Goal: Task Accomplishment & Management: Use online tool/utility

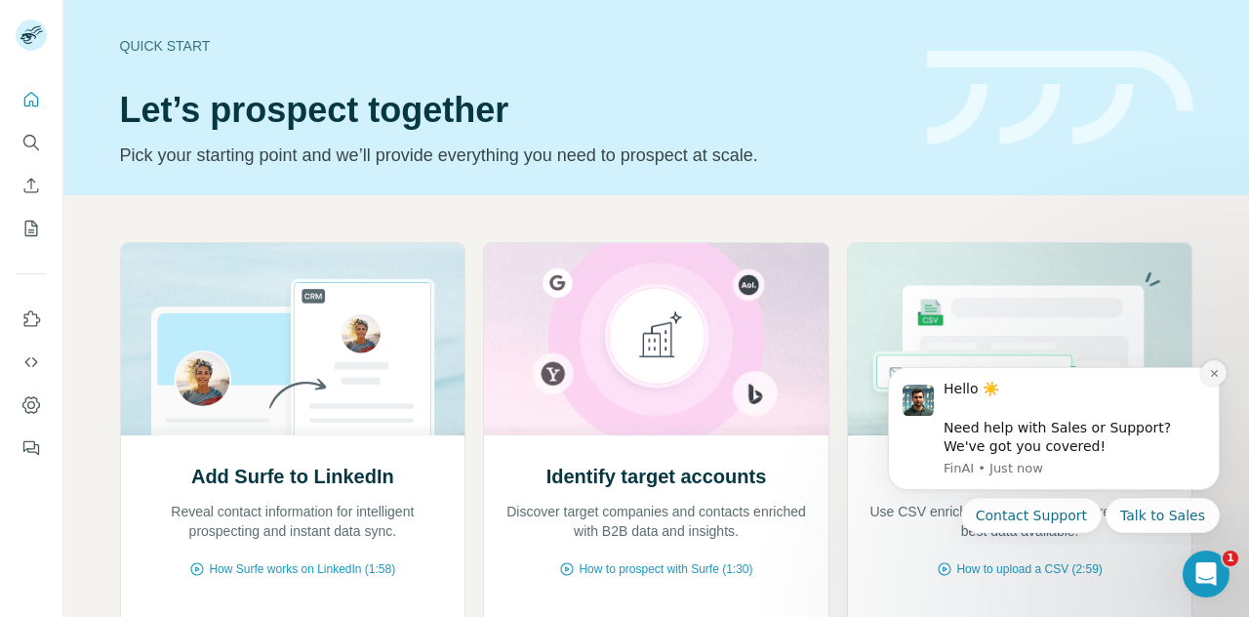
click at [1214, 376] on icon "Dismiss notification" at bounding box center [1214, 373] width 11 height 11
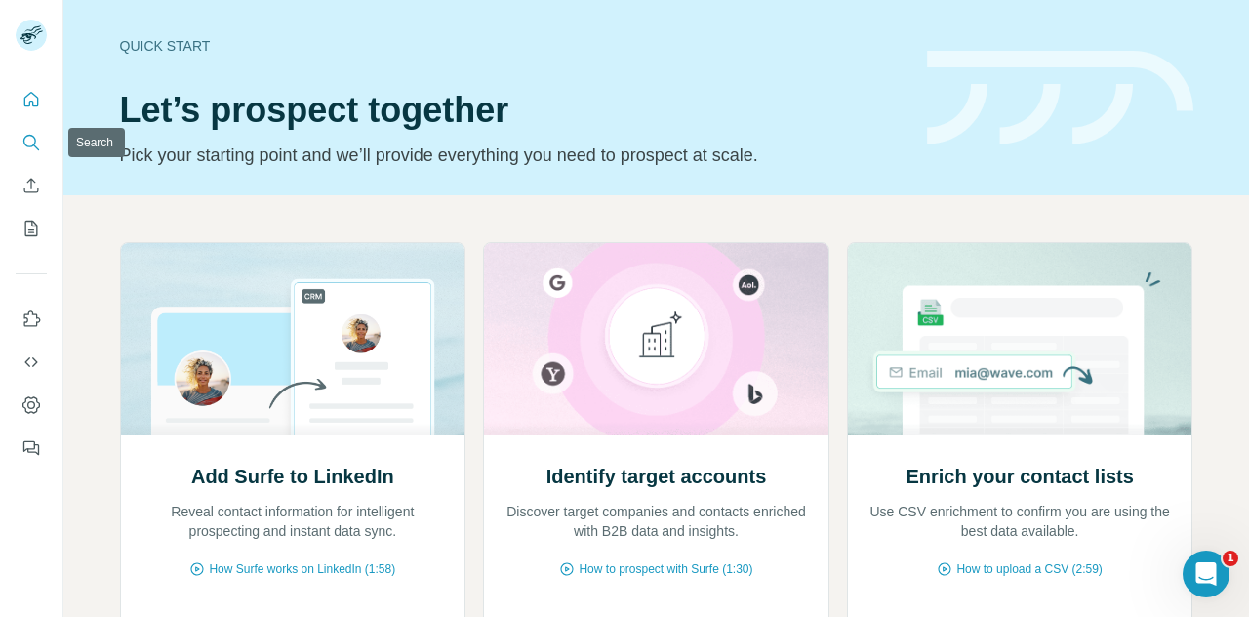
click at [33, 134] on icon "Search" at bounding box center [31, 143] width 20 height 20
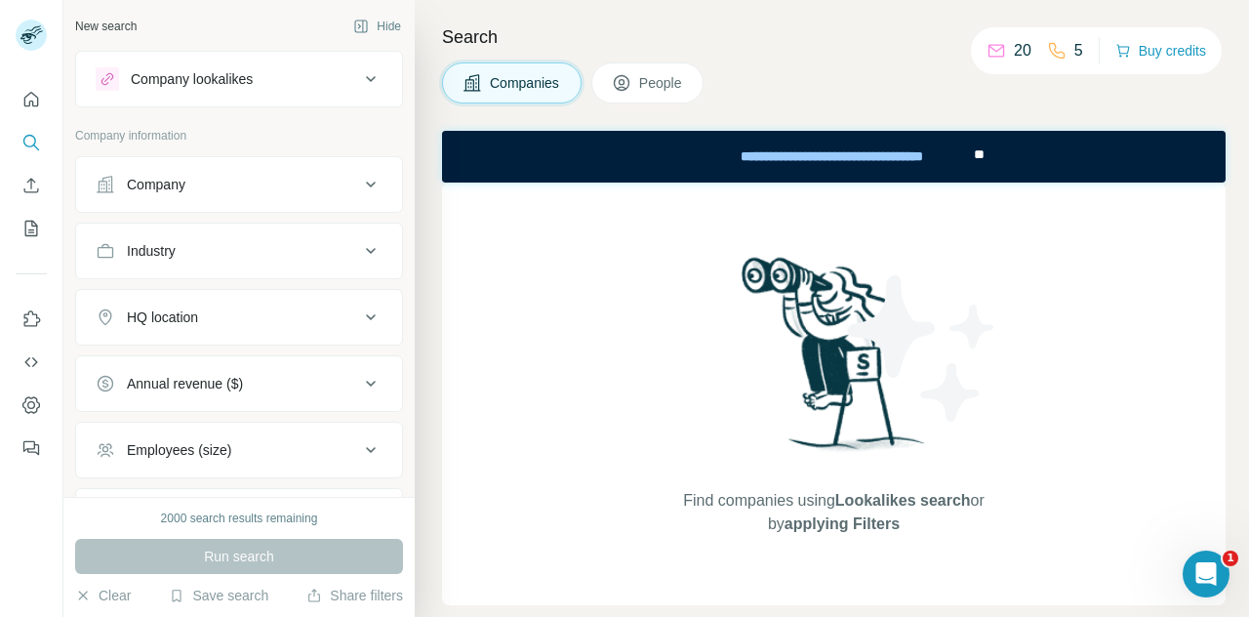
click at [632, 67] on button "People" at bounding box center [647, 82] width 113 height 41
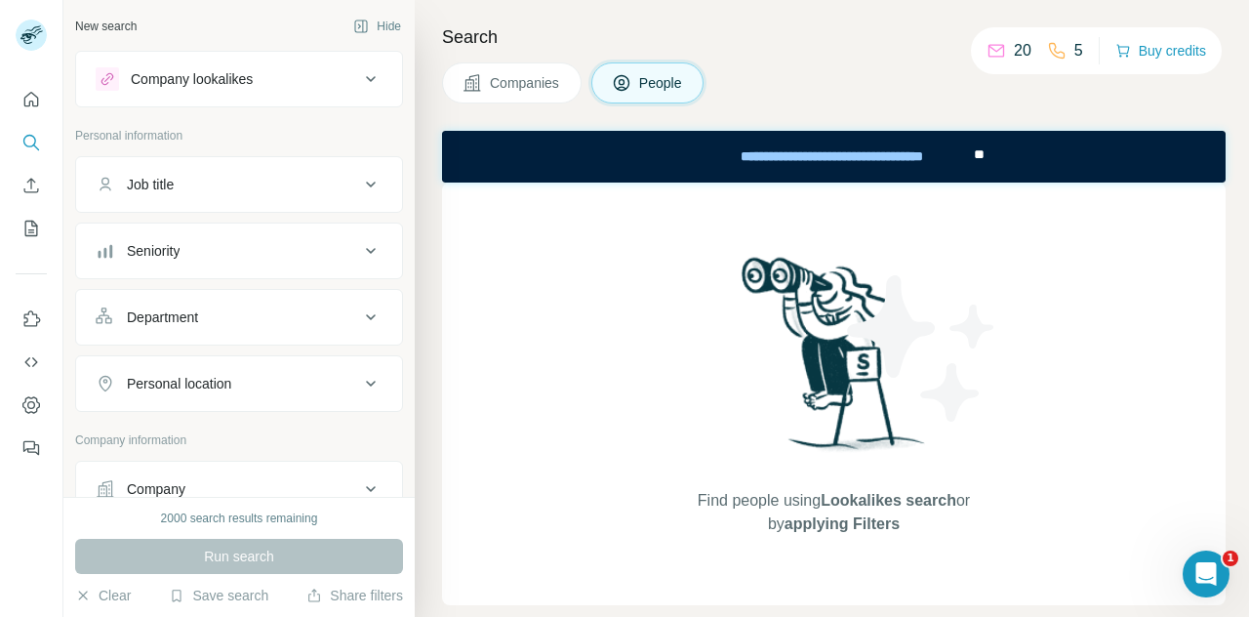
click at [359, 382] on icon at bounding box center [370, 383] width 23 height 23
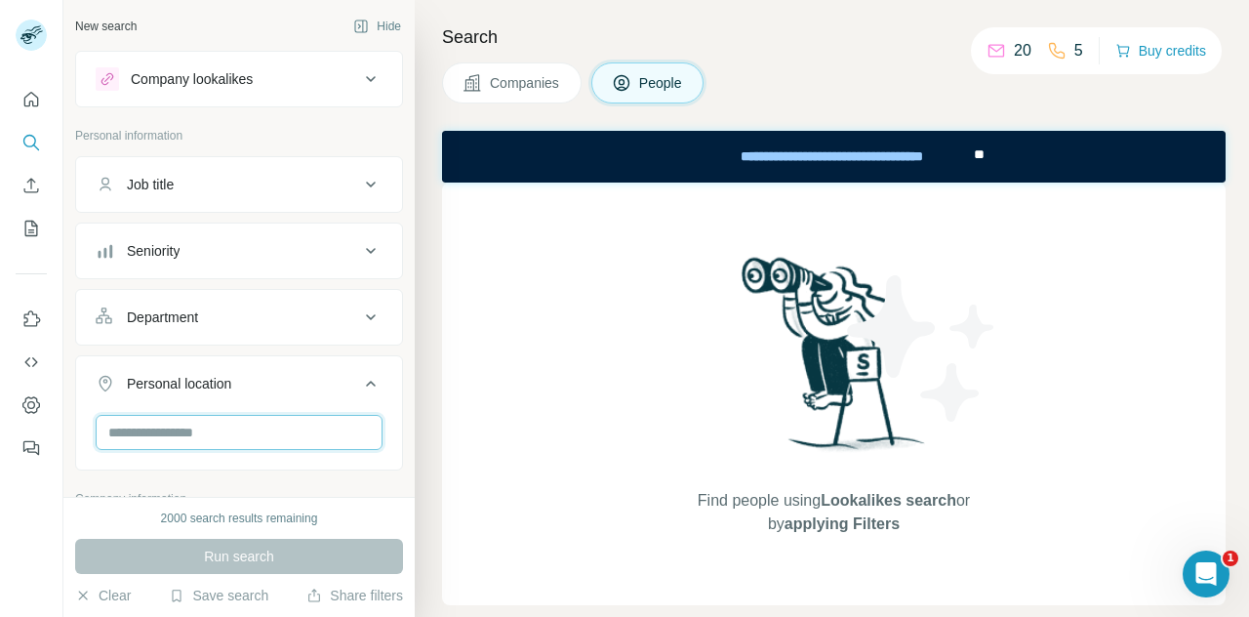
click at [314, 418] on input "text" at bounding box center [239, 432] width 287 height 35
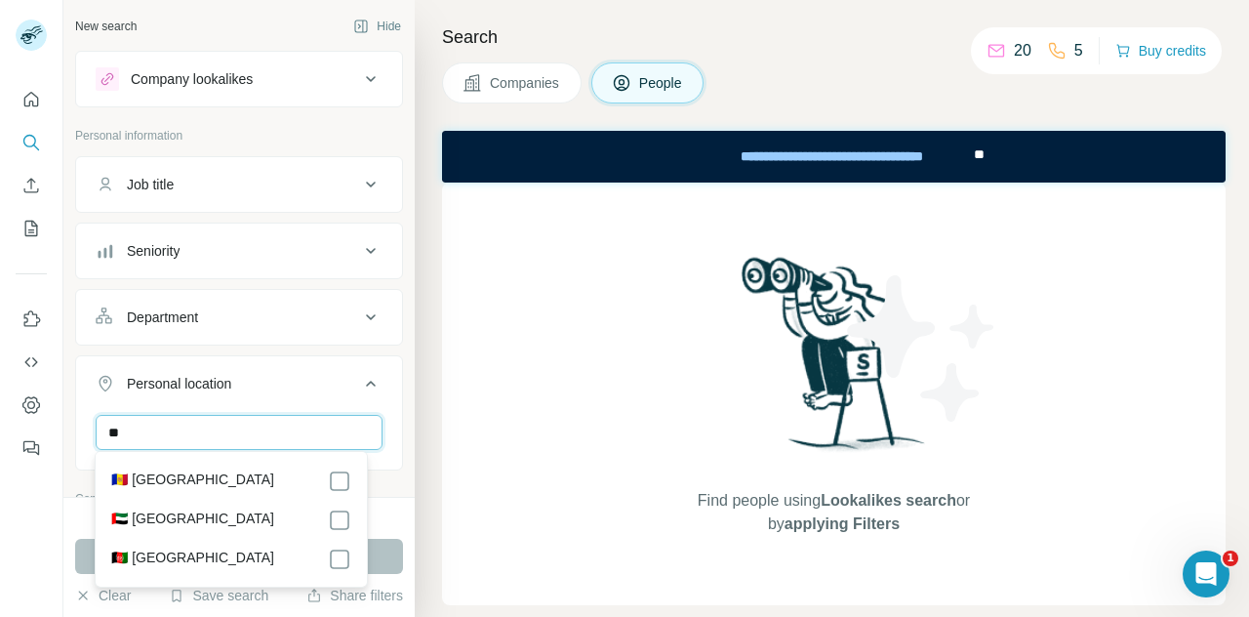
type input "*"
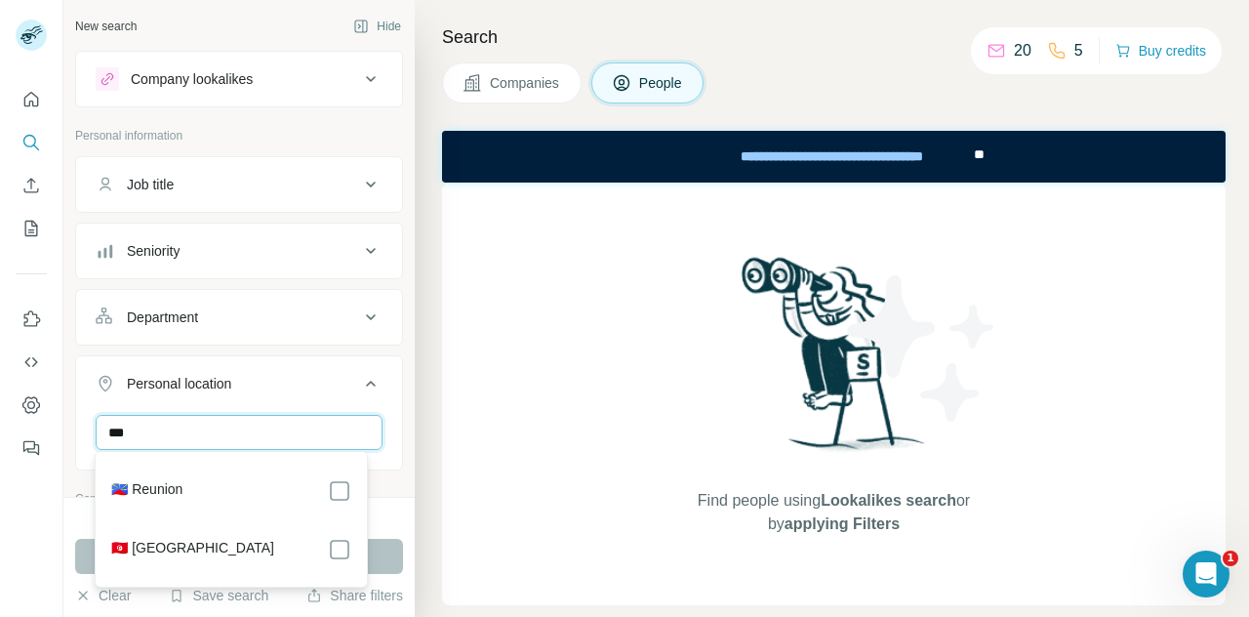
scroll to position [178, 0]
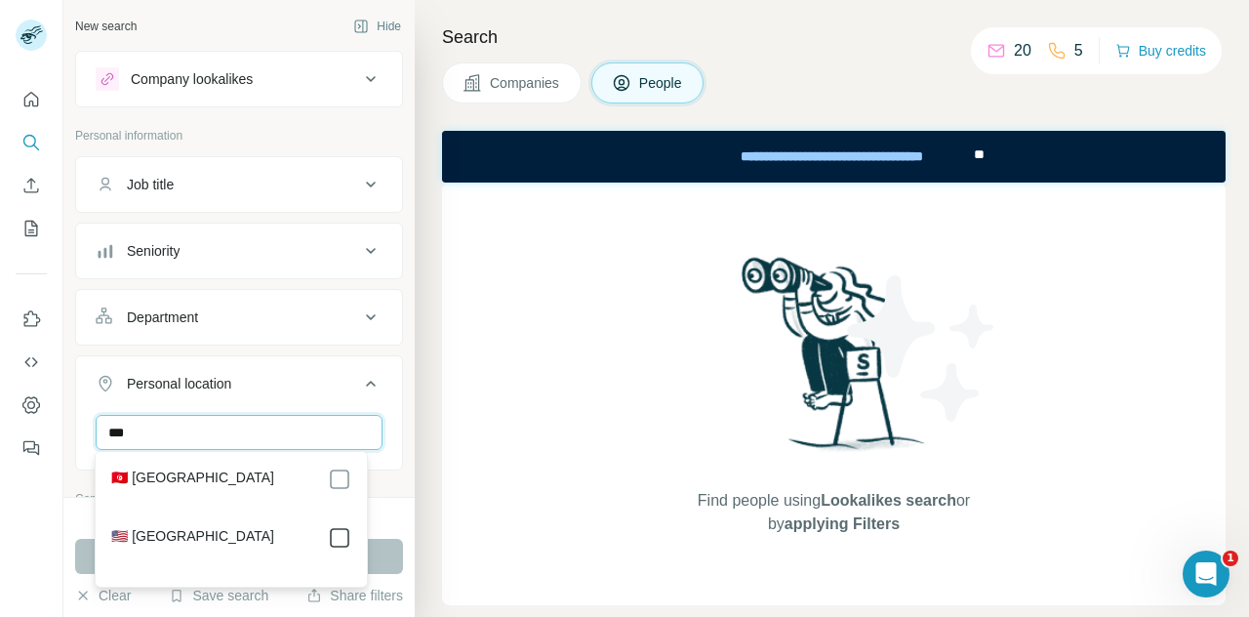
type input "***"
click at [458, 444] on div "Find people using Lookalikes search or by applying Filters" at bounding box center [834, 393] width 784 height 423
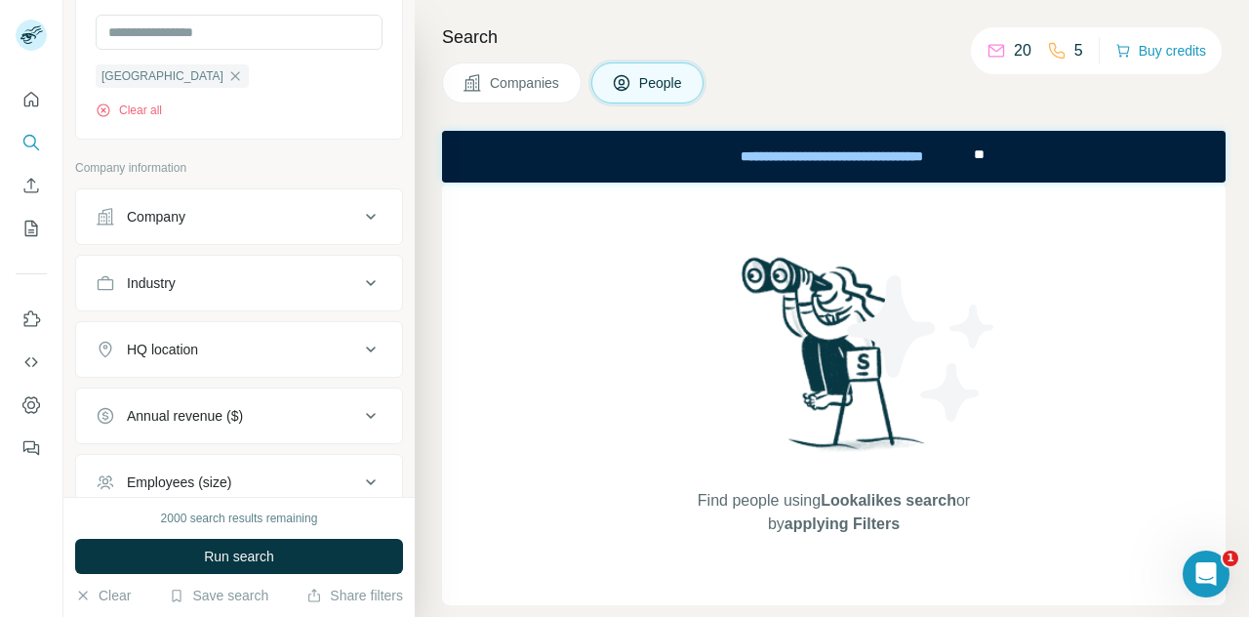
scroll to position [402, 0]
click at [263, 344] on div "HQ location" at bounding box center [227, 348] width 263 height 20
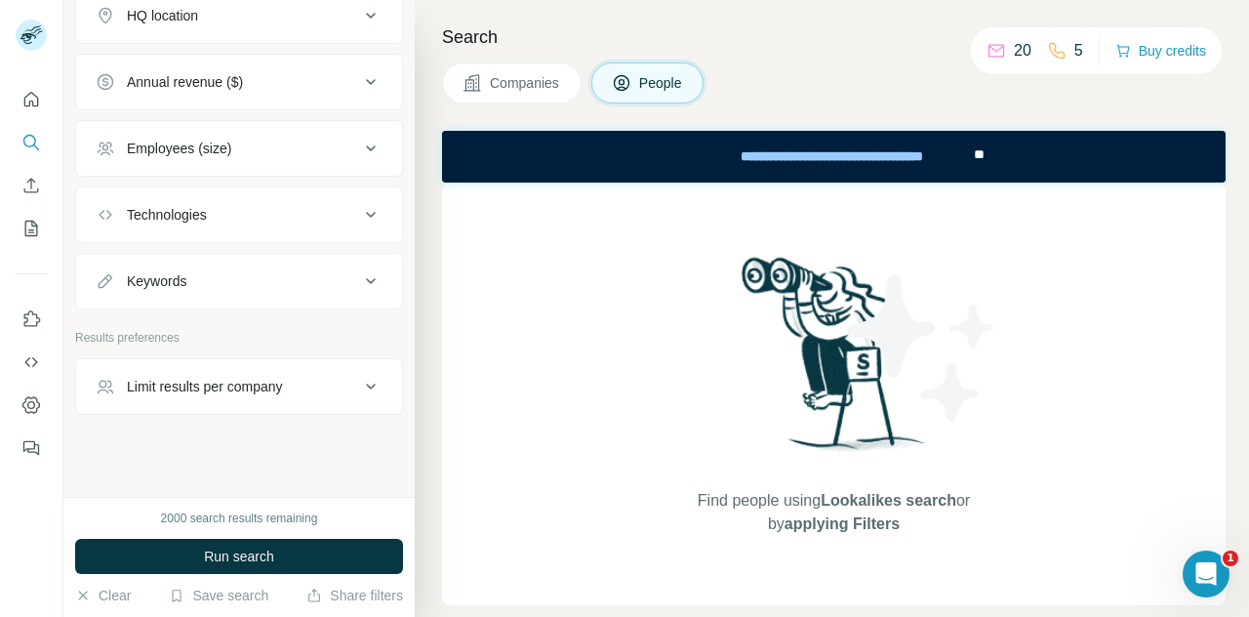
scroll to position [0, 0]
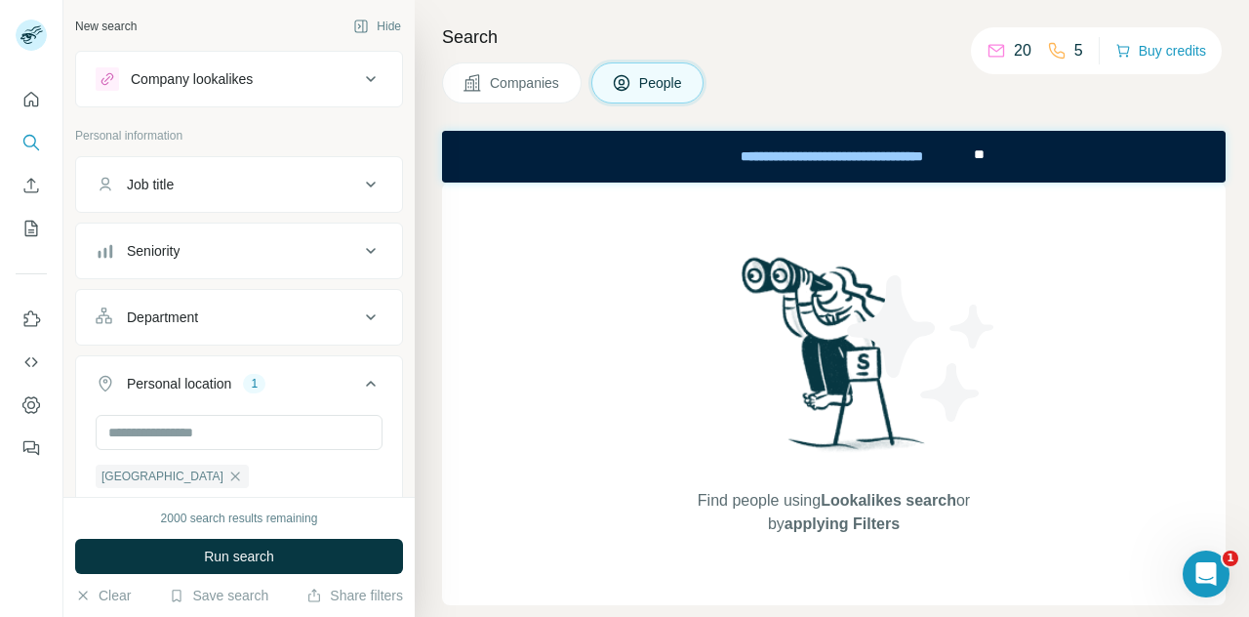
click at [685, 77] on button "People" at bounding box center [647, 82] width 113 height 41
click at [558, 101] on button "Companies" at bounding box center [512, 82] width 140 height 41
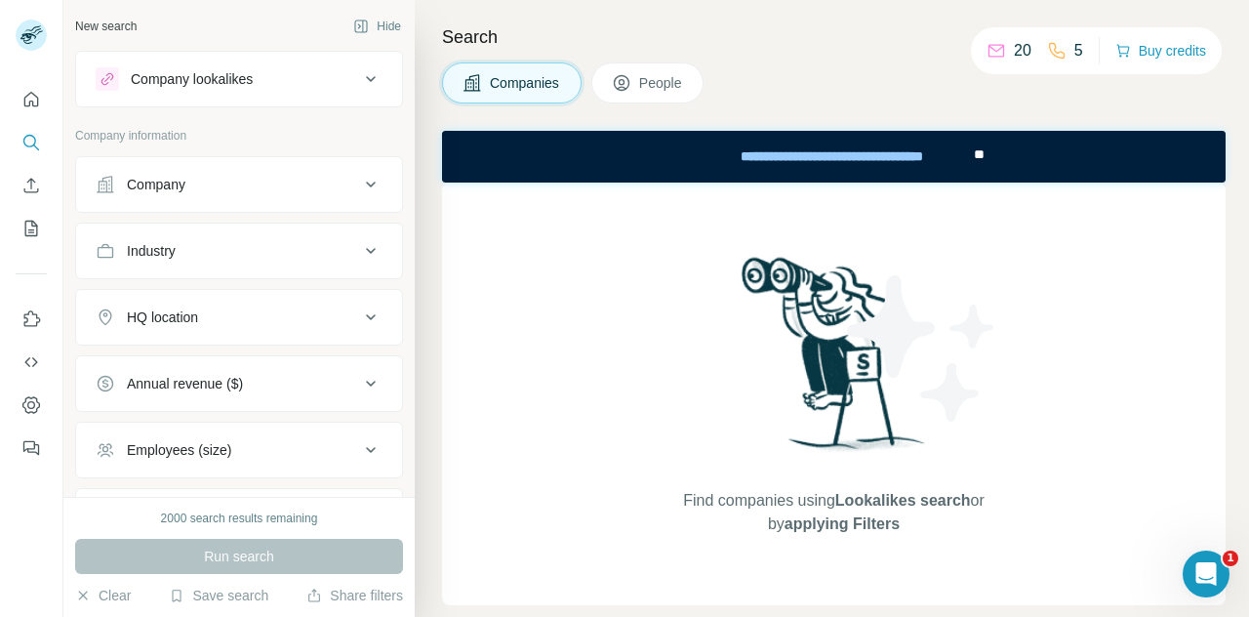
click at [636, 83] on button "People" at bounding box center [647, 82] width 113 height 41
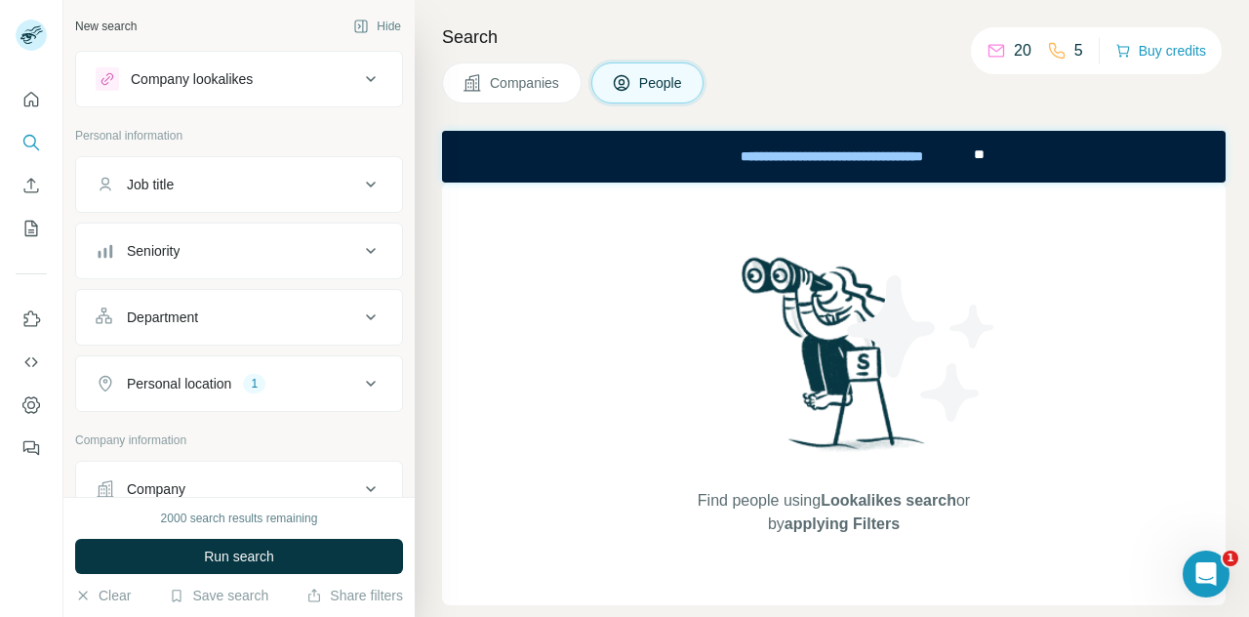
click at [554, 85] on span "Companies" at bounding box center [525, 83] width 71 height 20
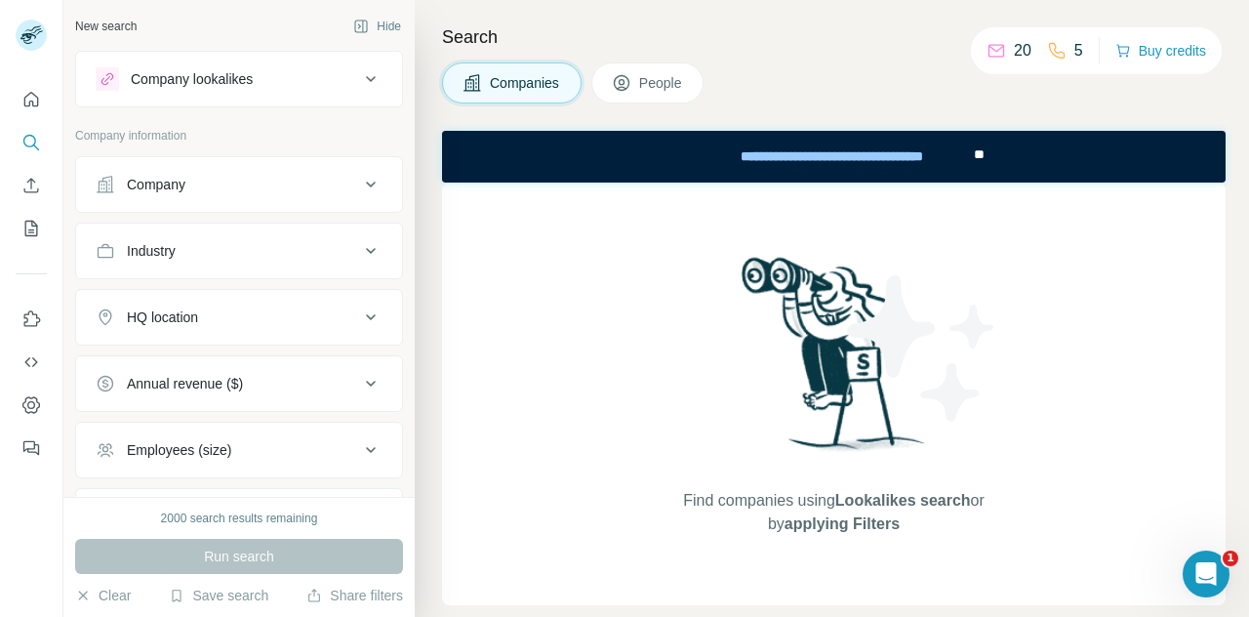
click at [630, 52] on div "Search Companies People Find companies using Lookalikes search or by applying F…" at bounding box center [832, 308] width 834 height 617
click at [673, 85] on span "People" at bounding box center [661, 83] width 45 height 20
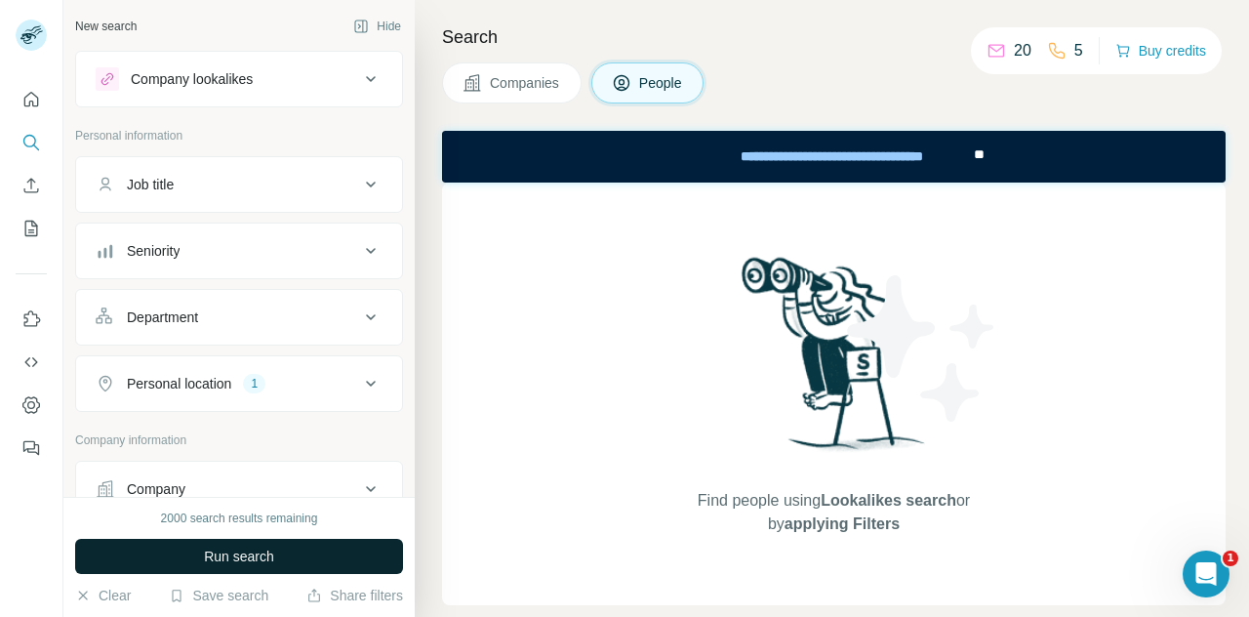
click at [348, 547] on button "Run search" at bounding box center [239, 556] width 328 height 35
